Goal: Contribute content

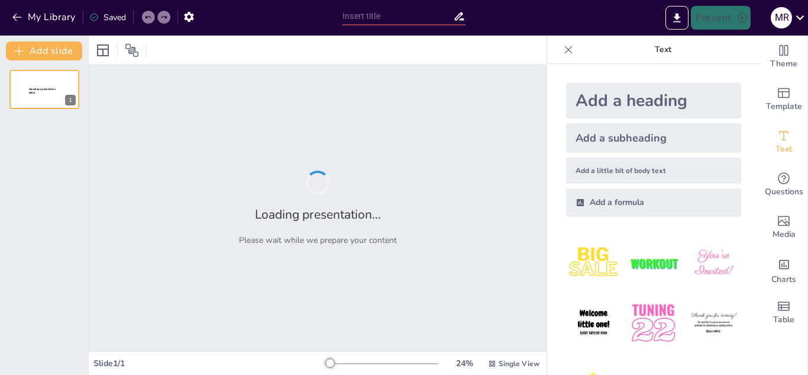
type input "Italia: Un Viatge a la Cultura i la Bellea Natural"
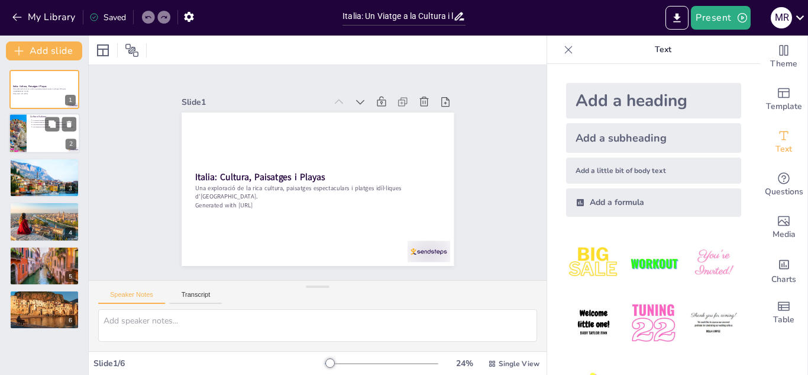
click at [38, 131] on div at bounding box center [44, 134] width 71 height 40
type textarea "La cultura italiana és un mosaic de tradicions i influències que la fan única. …"
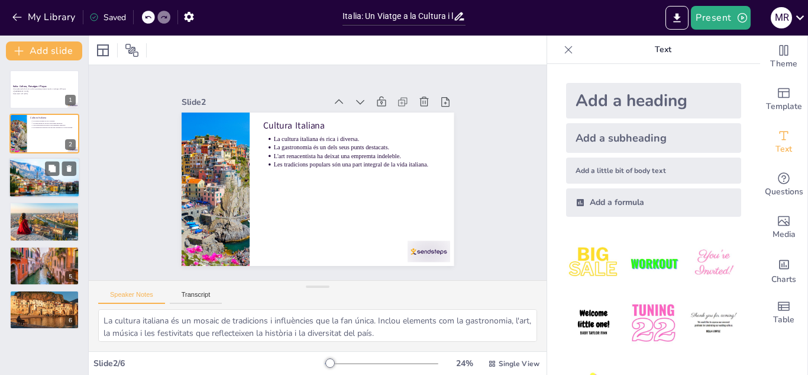
click at [33, 172] on div at bounding box center [44, 177] width 71 height 47
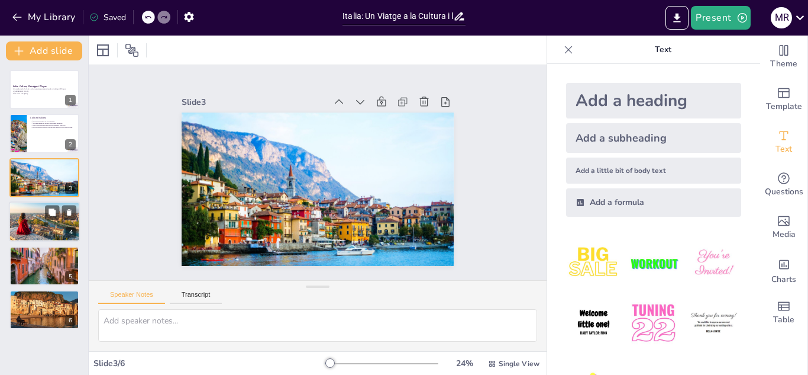
click at [33, 215] on div at bounding box center [44, 221] width 71 height 40
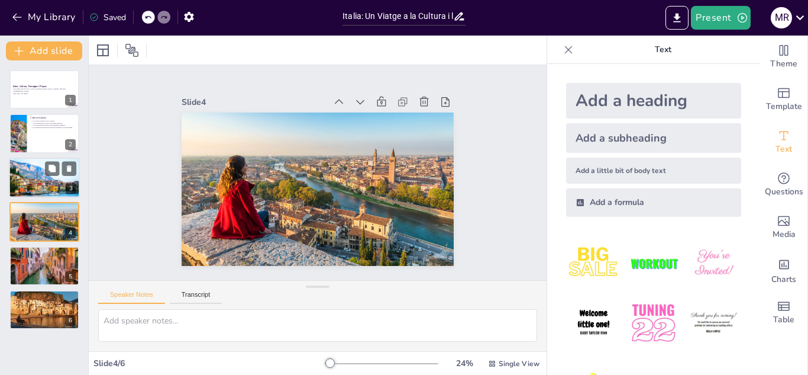
click at [22, 179] on div at bounding box center [44, 177] width 71 height 47
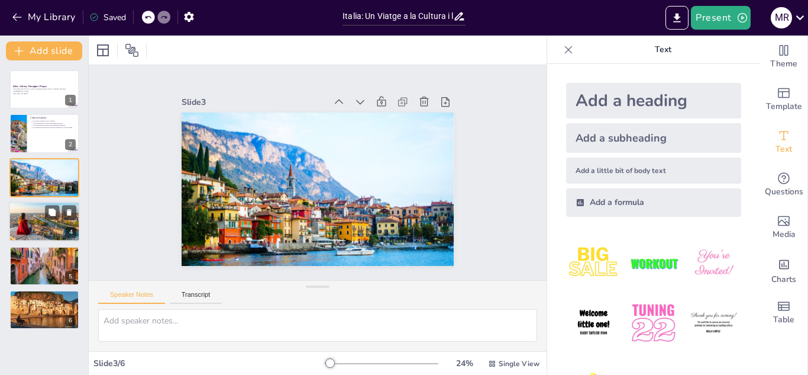
click at [24, 213] on div at bounding box center [44, 221] width 71 height 40
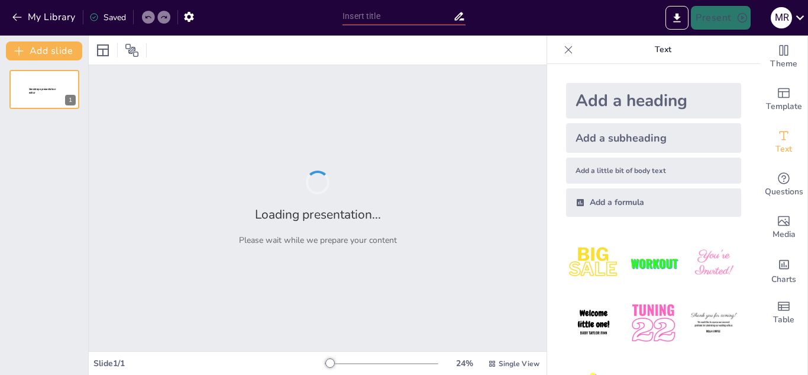
type input "Italia: Un Viatge a la Cultura i la Bellea Natural"
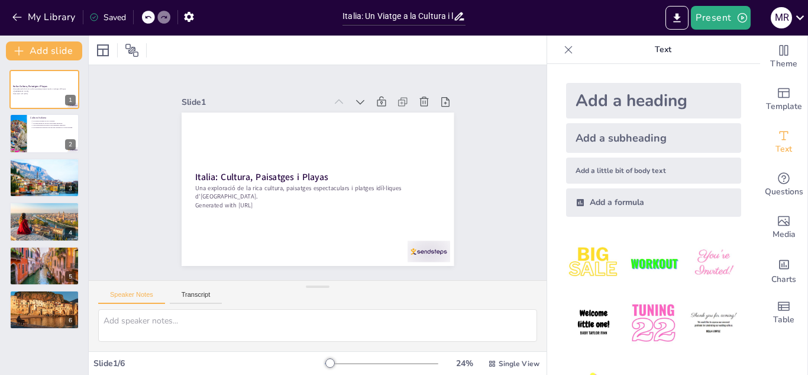
click at [147, 12] on div at bounding box center [148, 17] width 13 height 13
click at [55, 172] on icon at bounding box center [52, 168] width 7 height 7
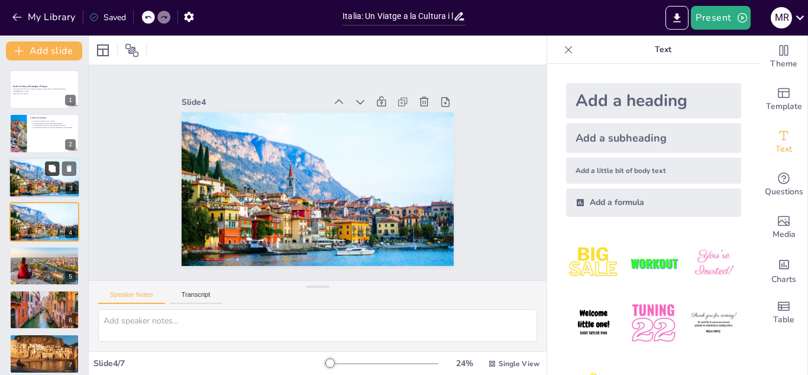
scroll to position [4, 0]
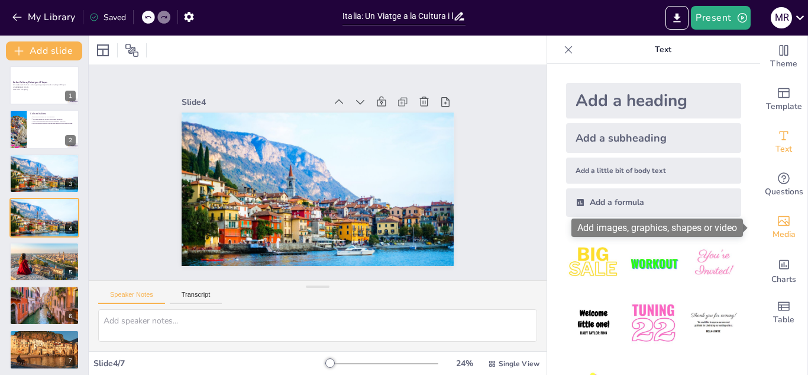
click at [790, 218] on div "Media" at bounding box center [784, 227] width 47 height 43
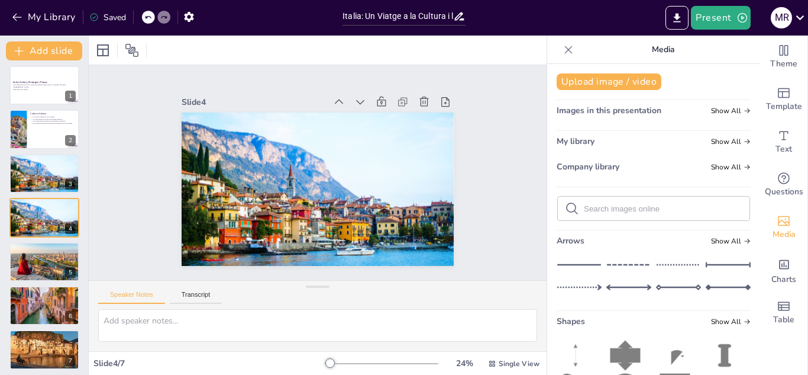
scroll to position [237, 0]
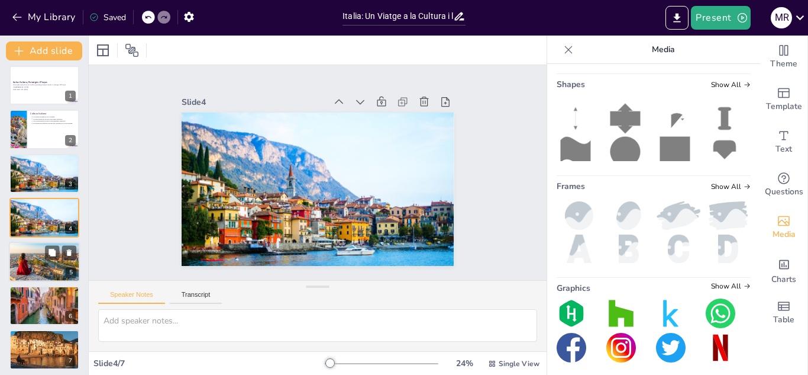
click at [22, 255] on div at bounding box center [44, 261] width 71 height 40
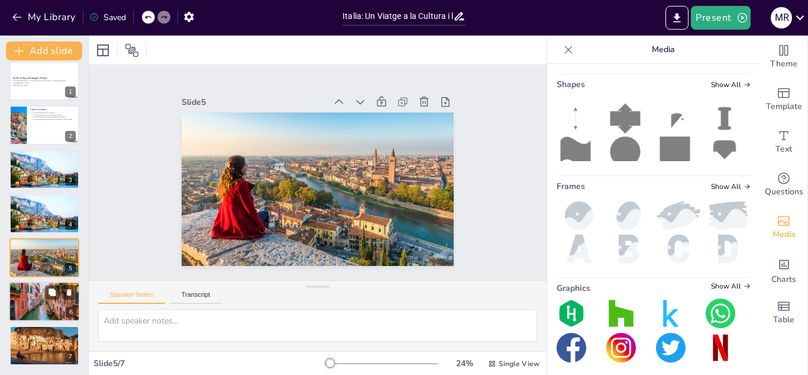
click at [35, 305] on div at bounding box center [44, 301] width 71 height 43
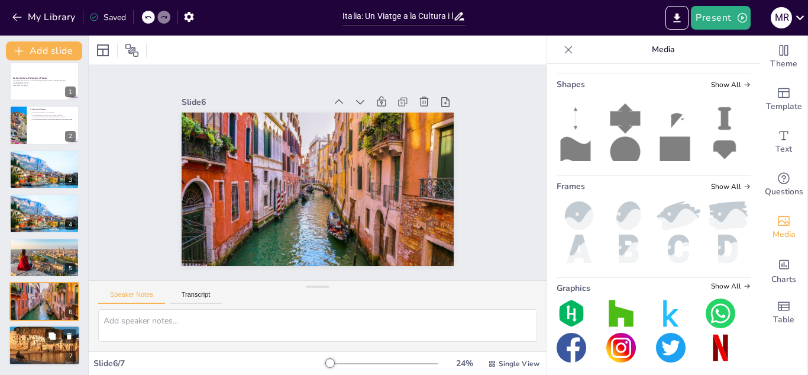
click at [46, 345] on div at bounding box center [44, 346] width 71 height 40
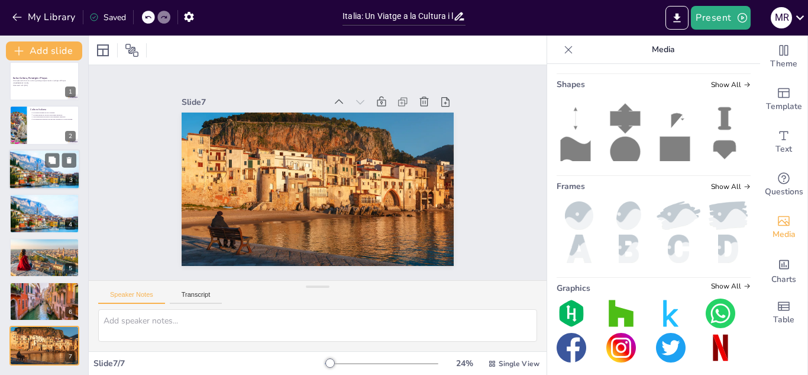
click at [51, 152] on div at bounding box center [44, 169] width 71 height 47
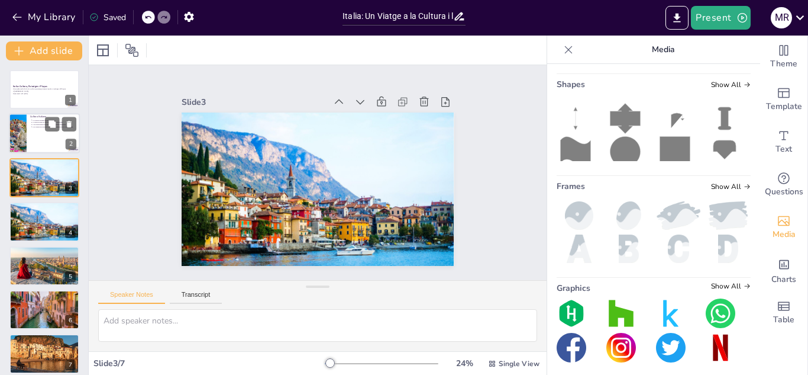
click at [24, 130] on div at bounding box center [18, 134] width 60 height 40
type textarea "La cultura italiana és un mosaic de tradicions i influències que la fan única. …"
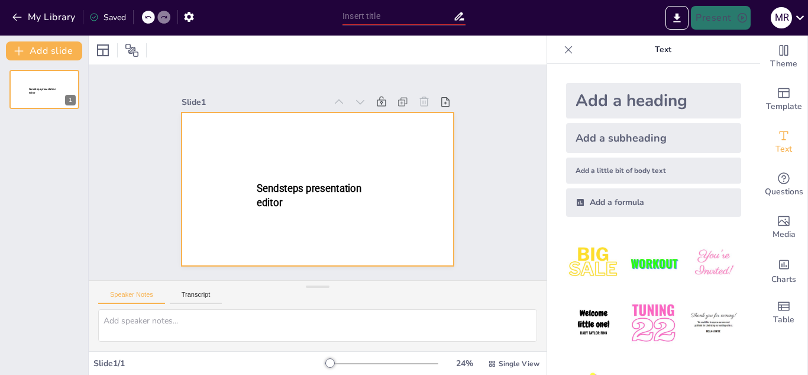
type input "New Sendsteps"
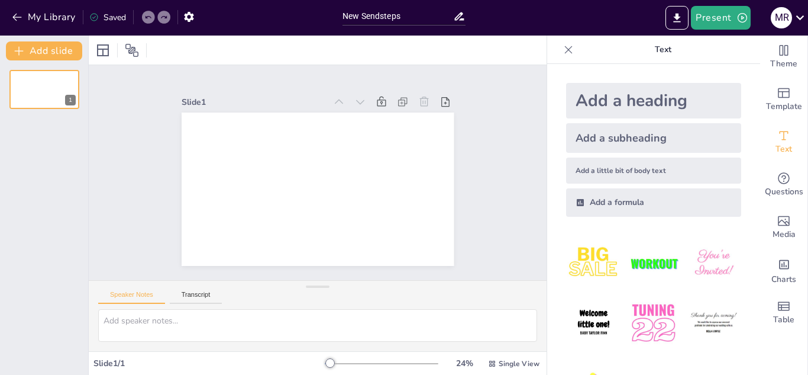
click at [6, 20] on div "My Library Saved" at bounding box center [100, 16] width 200 height 21
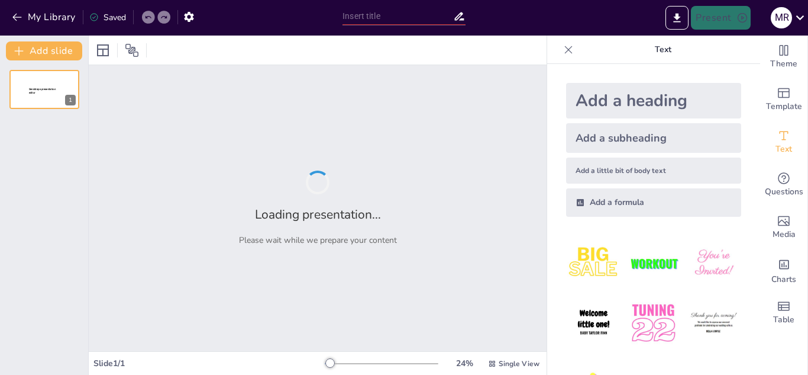
type input "Italia: Una Immersió en Cultura i Paisatges"
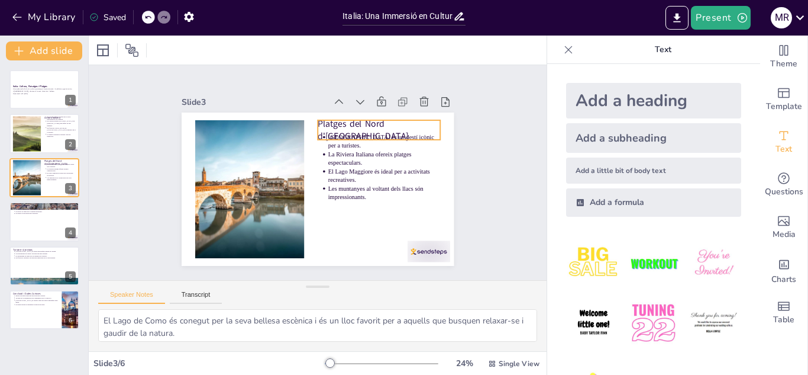
type textarea "La gastronomia italiana és un dels seus aspectes més celebrats, amb plats que h…"
